Goal: Find specific page/section: Find specific page/section

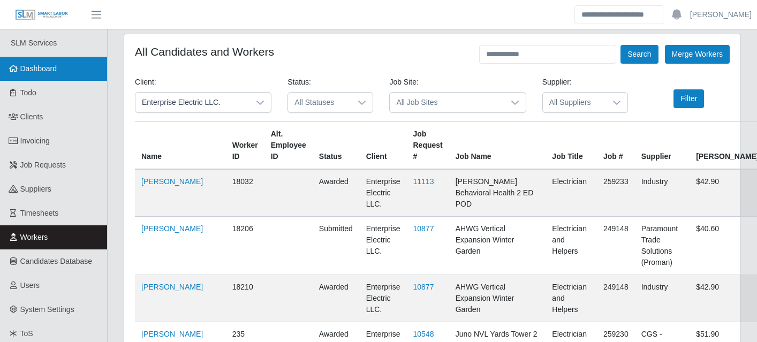
click at [52, 71] on span "Dashboard" at bounding box center [38, 68] width 37 height 9
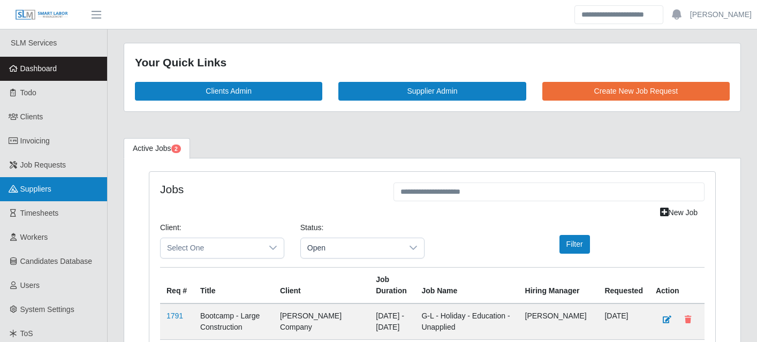
click at [39, 186] on span "Suppliers" at bounding box center [35, 189] width 31 height 9
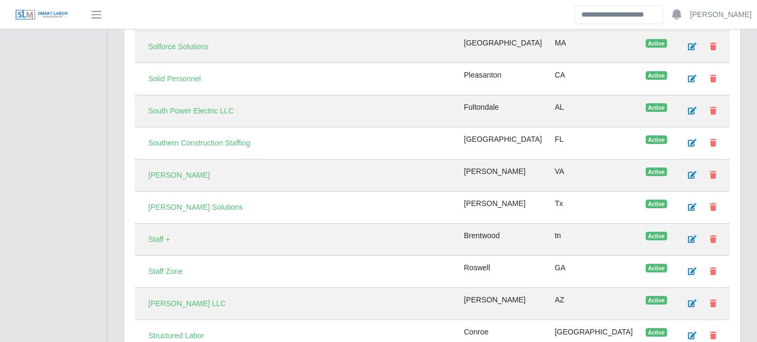
scroll to position [3223, 0]
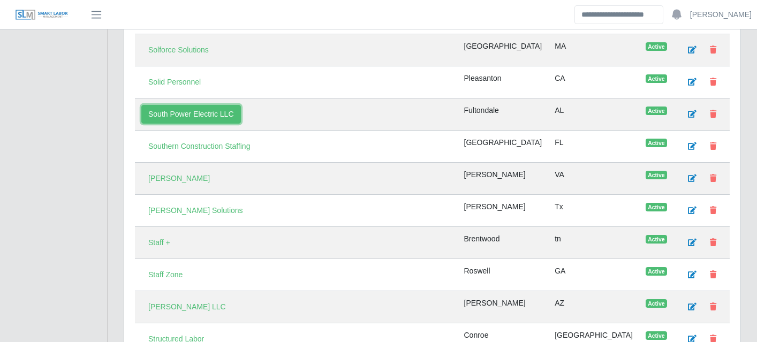
click at [216, 121] on link "South Power Electric LLC" at bounding box center [191, 114] width 100 height 19
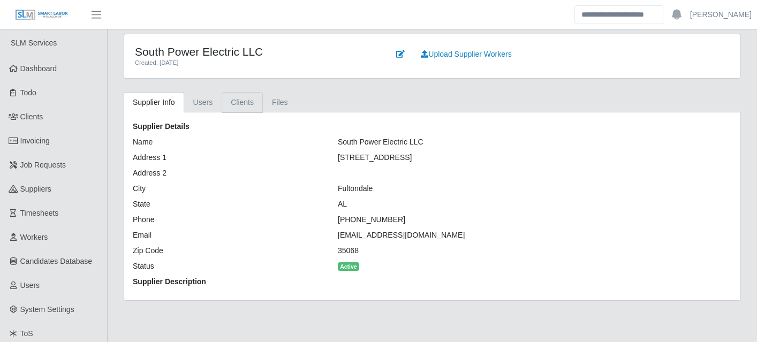
click at [231, 101] on link "Clients" at bounding box center [242, 102] width 41 height 21
